Goal: Task Accomplishment & Management: Use online tool/utility

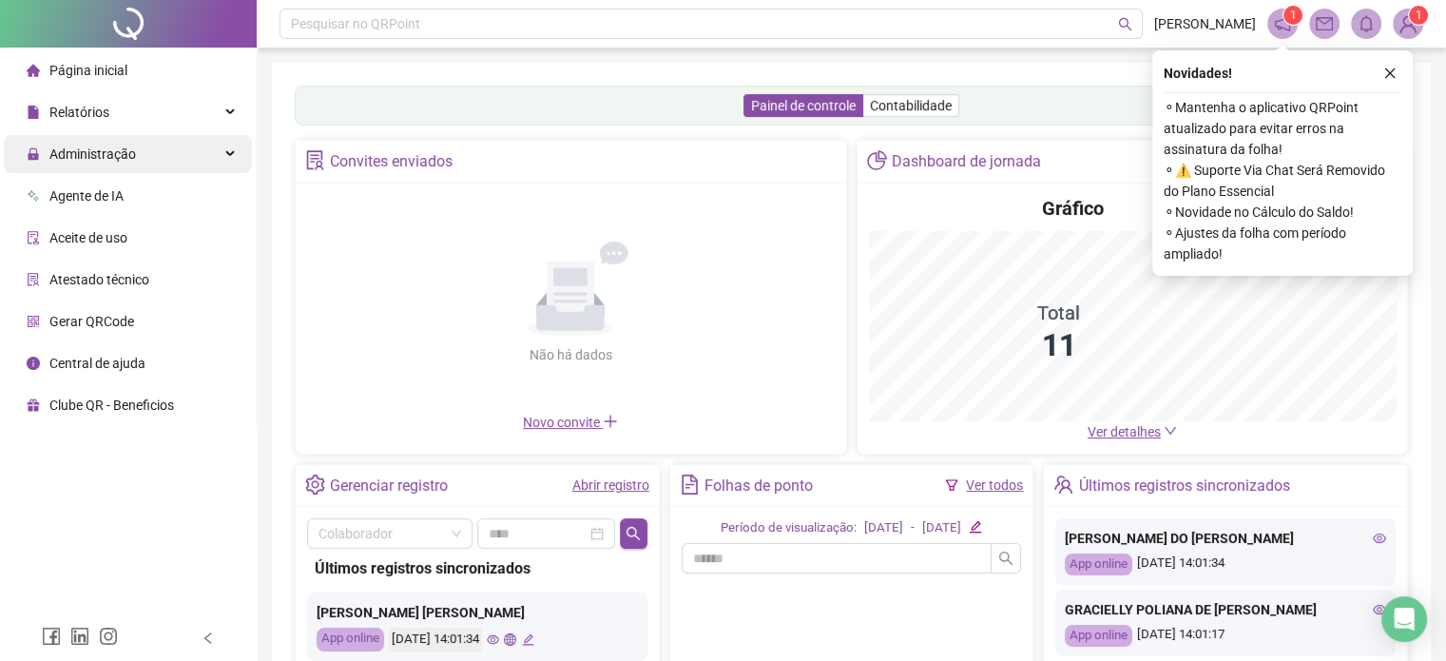
click at [130, 154] on span "Administração" at bounding box center [92, 153] width 87 height 15
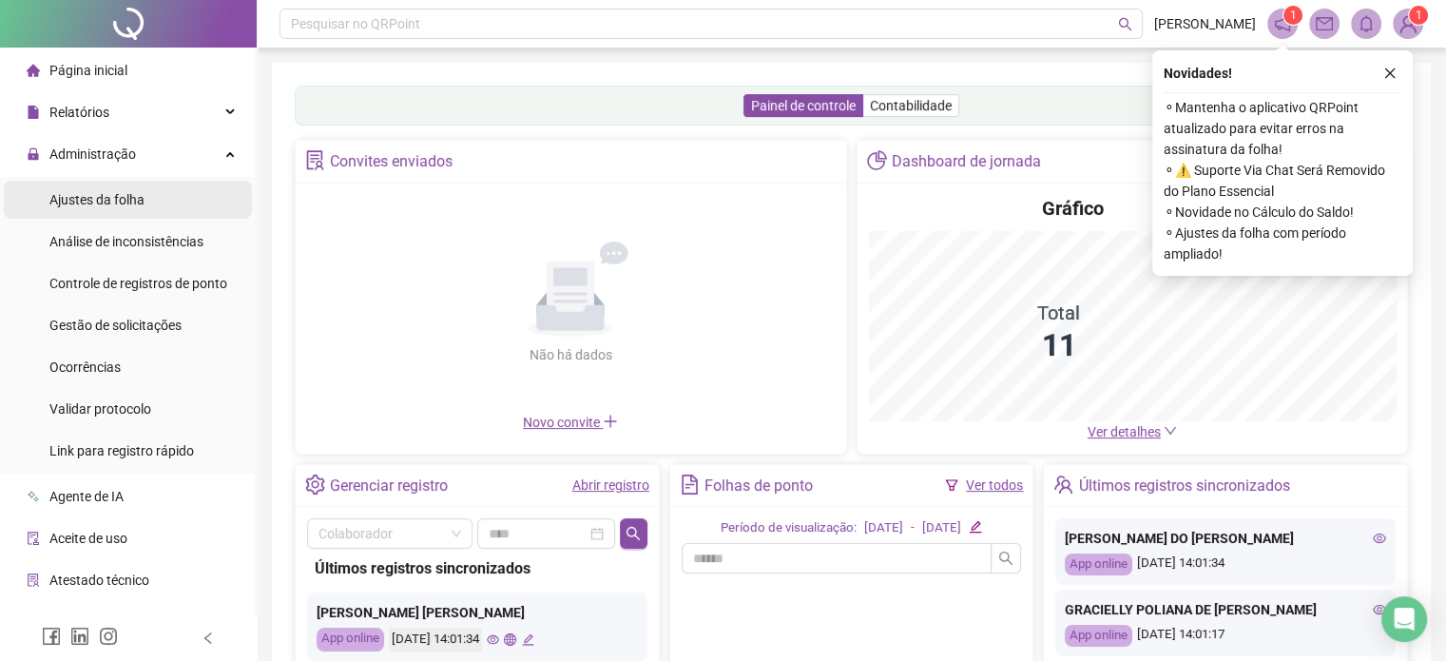
click at [118, 202] on span "Ajustes da folha" at bounding box center [96, 199] width 95 height 15
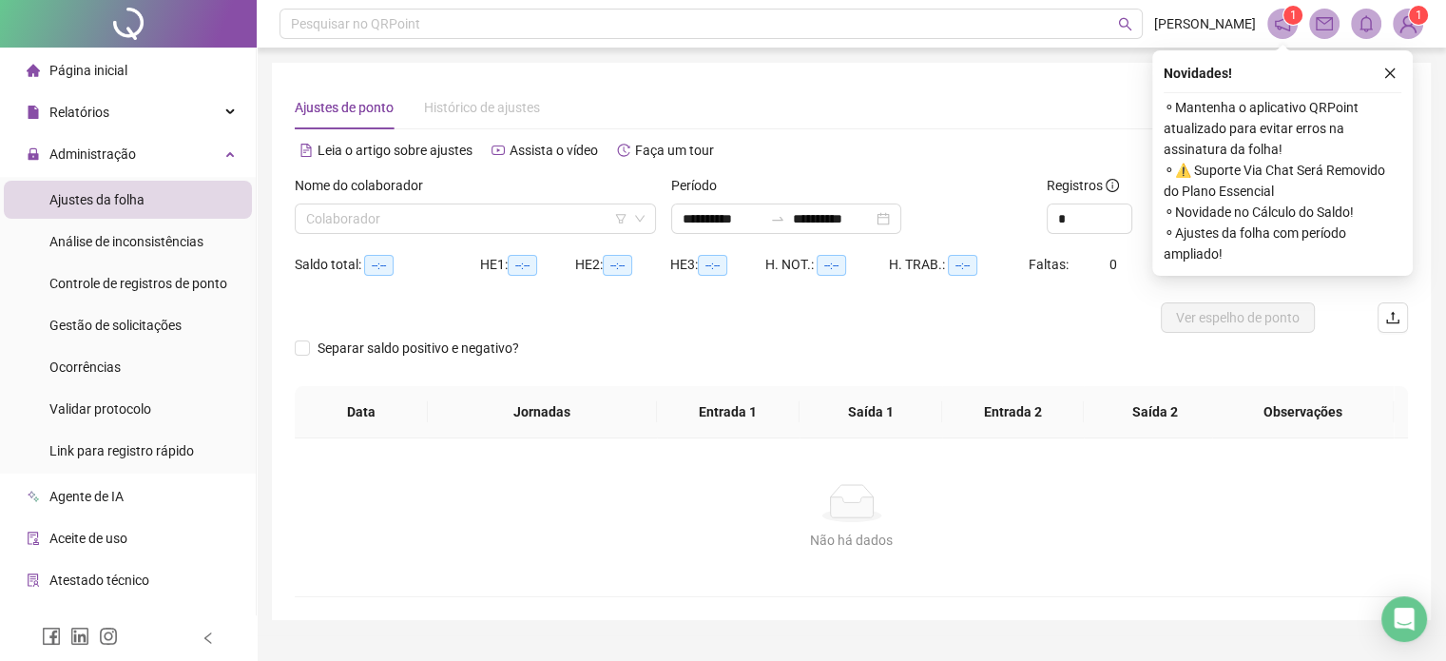
type input "**********"
click at [145, 112] on div "Relatórios" at bounding box center [128, 112] width 248 height 38
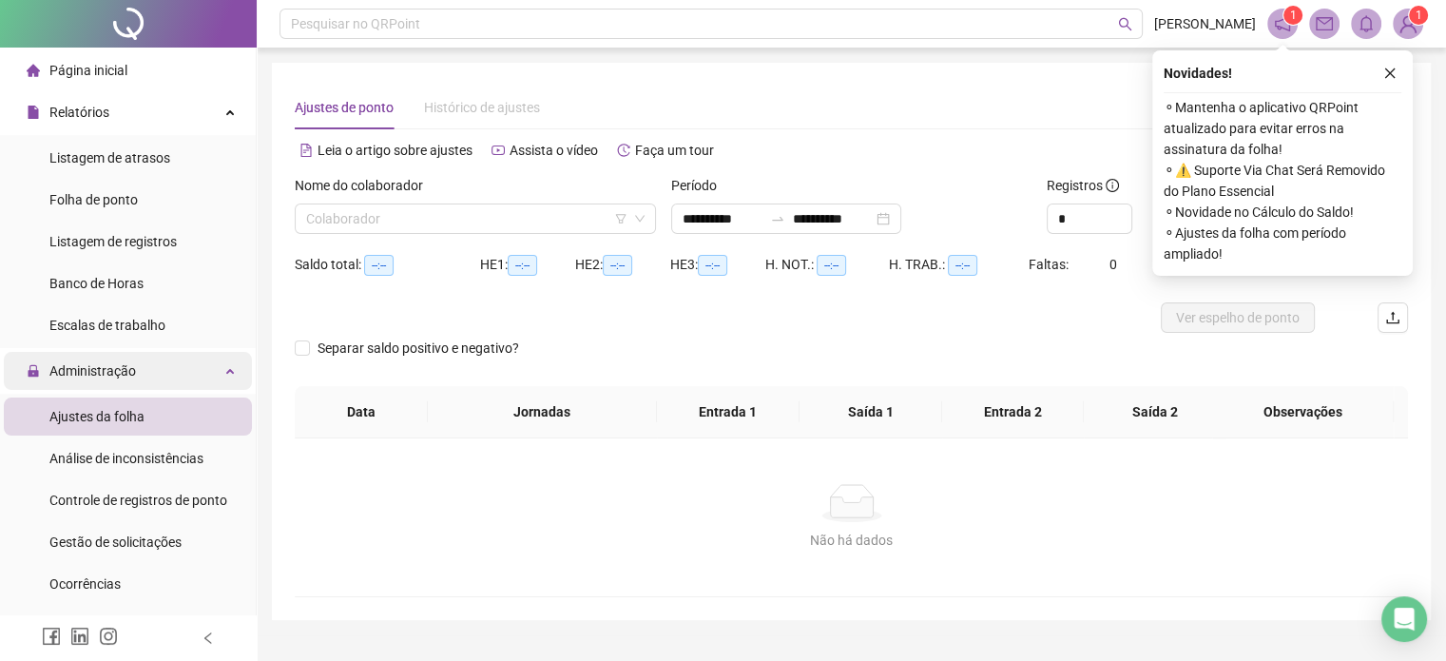
click at [106, 366] on span "Administração" at bounding box center [92, 370] width 87 height 15
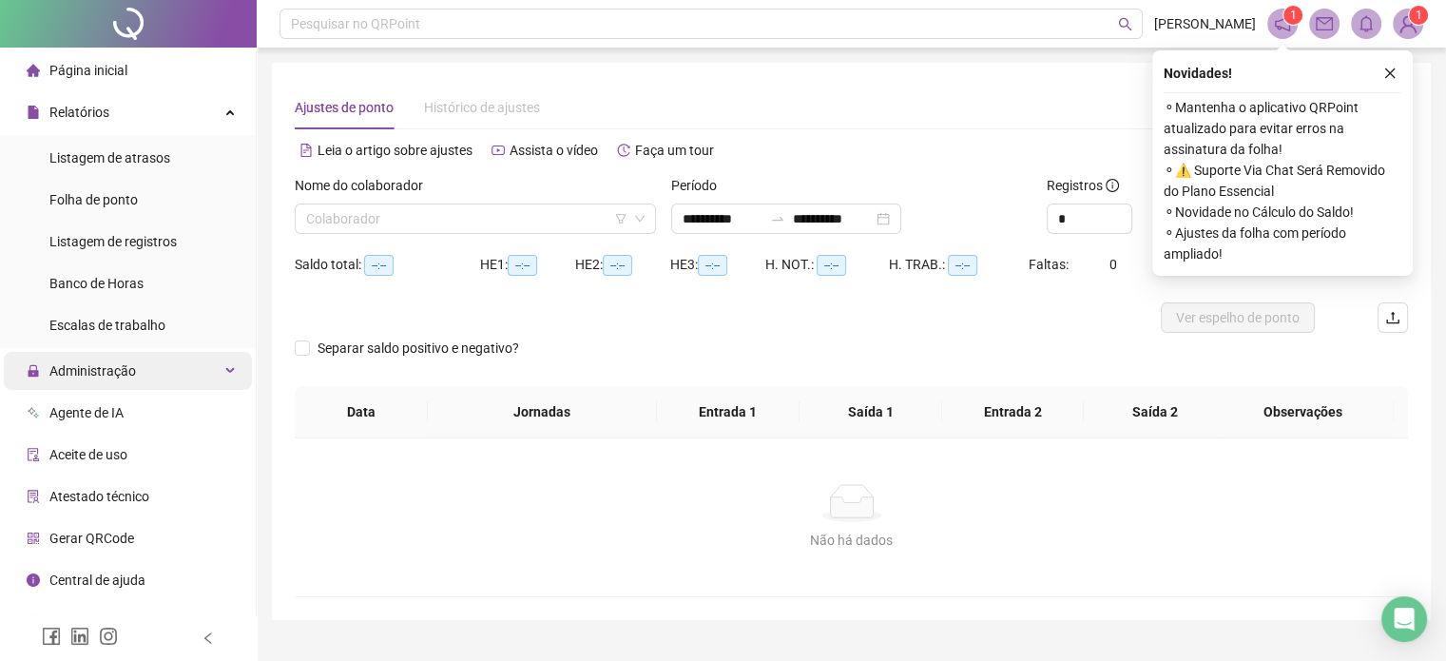
click at [106, 366] on span "Administração" at bounding box center [92, 370] width 87 height 15
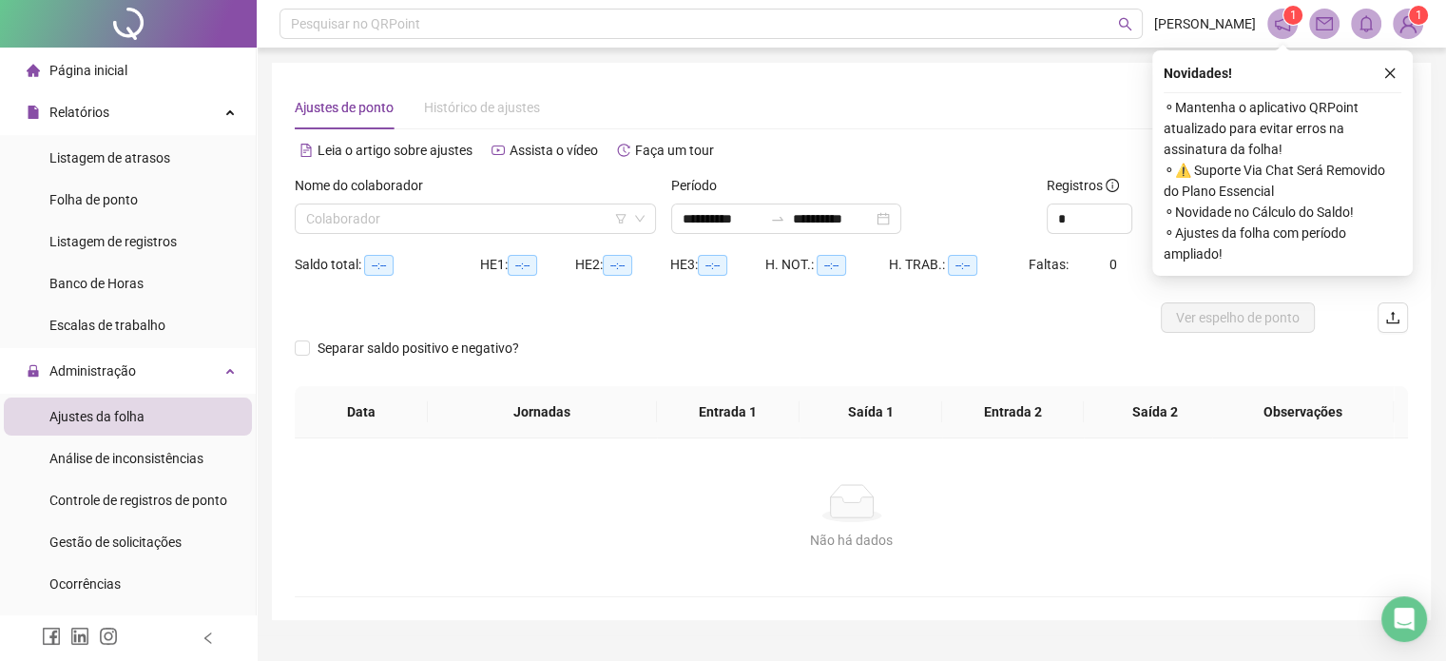
click at [139, 426] on div "Ajustes da folha" at bounding box center [96, 416] width 95 height 38
click at [517, 220] on input "search" at bounding box center [466, 218] width 321 height 29
click at [643, 216] on icon "down" at bounding box center [640, 219] width 10 height 7
click at [636, 213] on icon "down" at bounding box center [639, 218] width 11 height 11
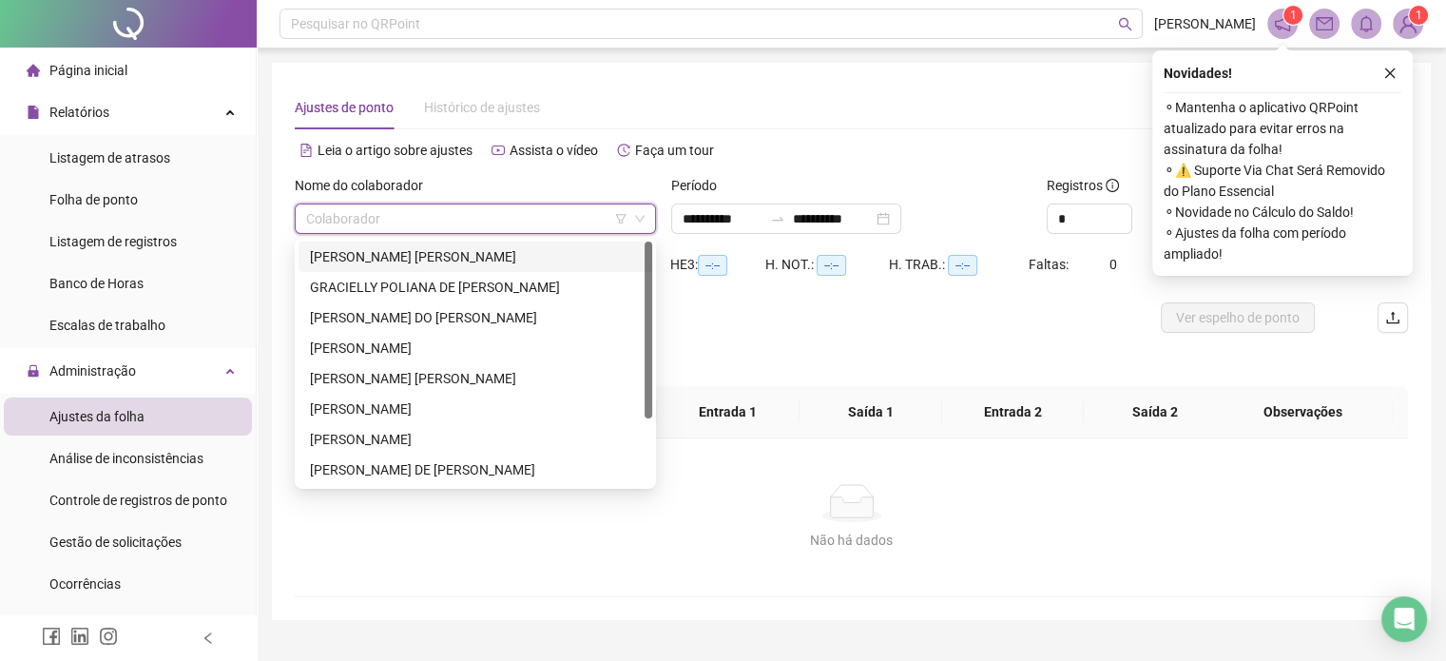
click at [574, 227] on input "search" at bounding box center [466, 218] width 321 height 29
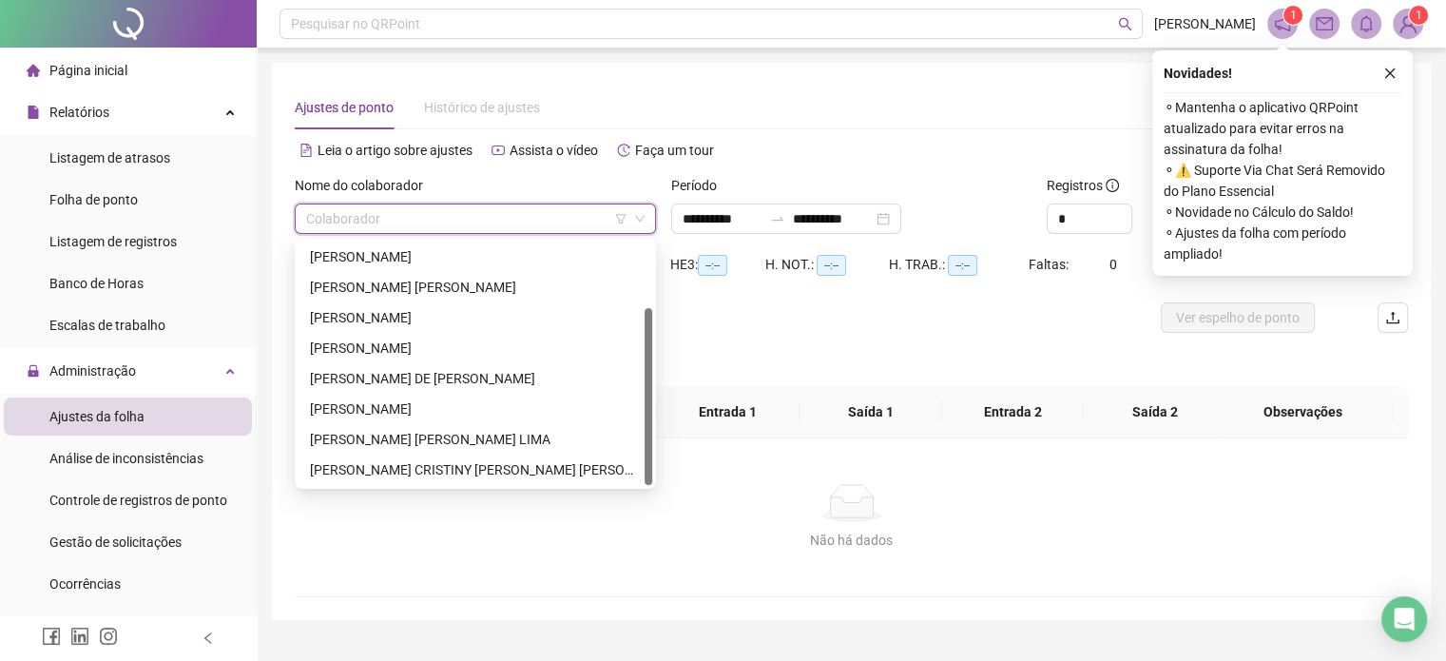
drag, startPoint x: 646, startPoint y: 331, endPoint x: 646, endPoint y: 436, distance: 105.5
click at [646, 436] on div at bounding box center [649, 396] width 8 height 177
